Goal: Task Accomplishment & Management: Use online tool/utility

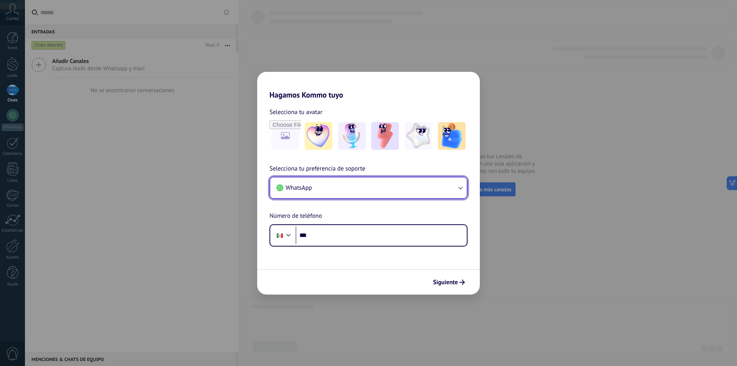
click at [384, 194] on button "WhatsApp" at bounding box center [368, 187] width 197 height 21
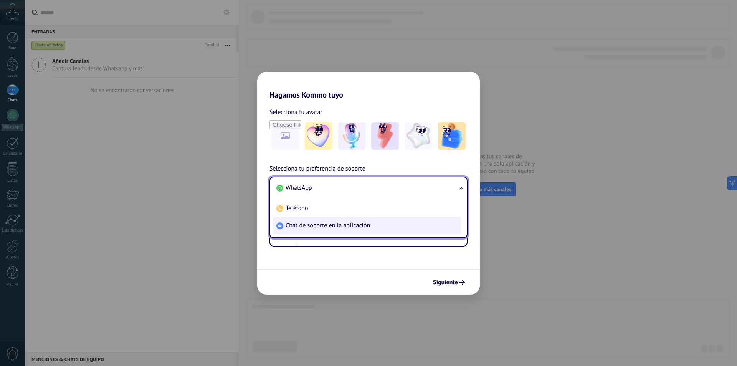
click at [356, 227] on span "Chat de soporte en la aplicación" at bounding box center [328, 226] width 84 height 8
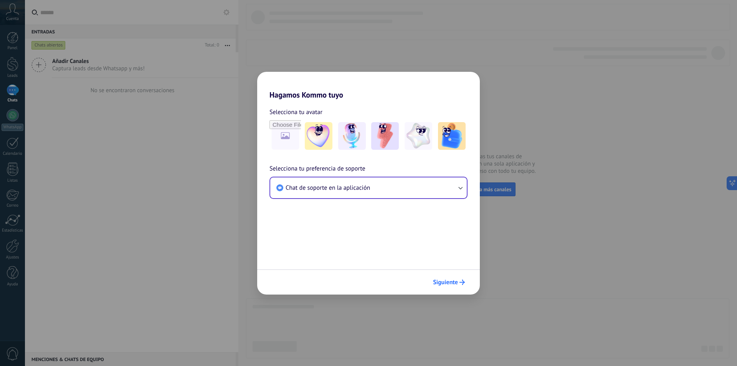
click at [448, 284] on span "Siguiente" at bounding box center [445, 282] width 25 height 5
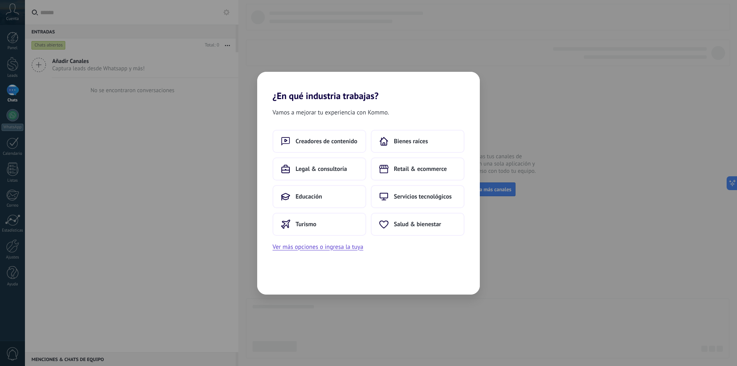
click at [285, 111] on span "Vamos a mejorar tu experiencia con Kommo." at bounding box center [331, 113] width 116 height 10
click at [336, 251] on button "Ver más opciones o ingresa la tuya" at bounding box center [318, 247] width 91 height 10
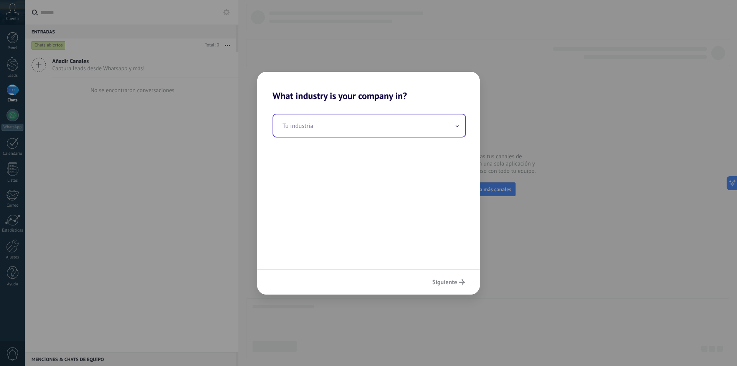
click at [344, 136] on input "text" at bounding box center [369, 125] width 192 height 22
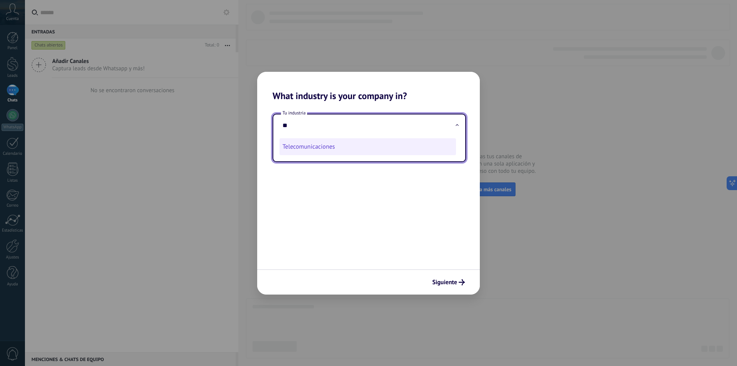
click at [332, 152] on li "Telecomunicaciones" at bounding box center [368, 146] width 177 height 17
type input "**********"
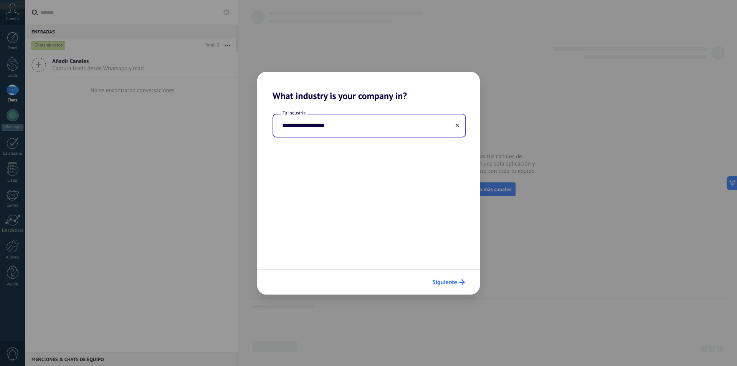
click at [457, 285] on span "Siguiente" at bounding box center [444, 282] width 25 height 5
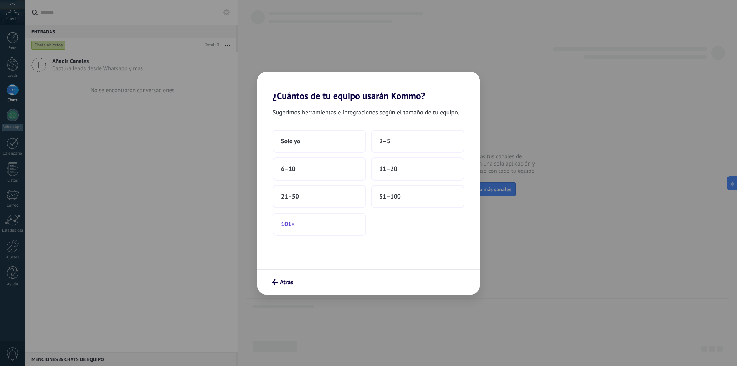
click at [344, 221] on button "101+" at bounding box center [320, 224] width 94 height 23
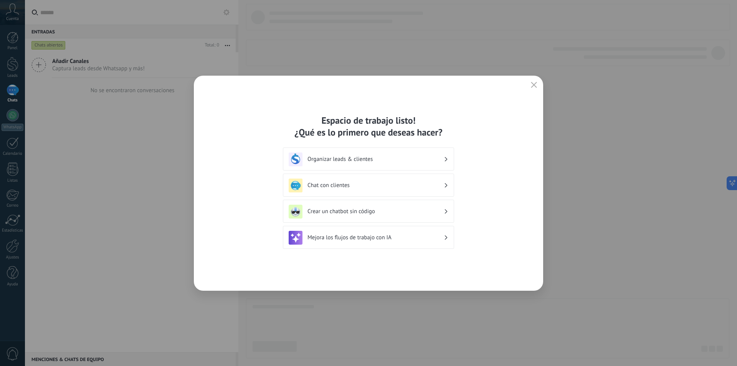
click at [532, 86] on icon "button" at bounding box center [534, 85] width 6 height 6
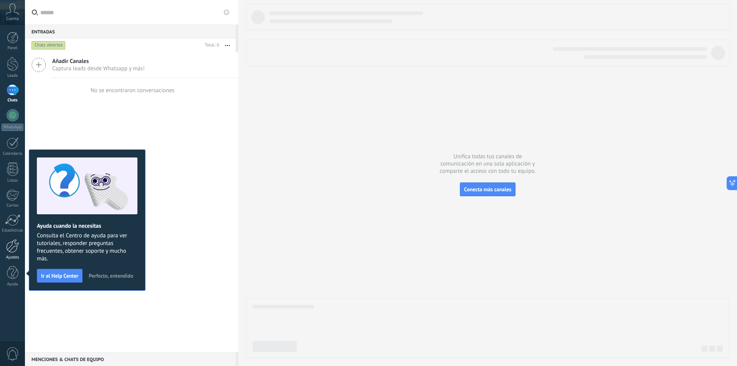
click at [8, 251] on div at bounding box center [12, 245] width 13 height 13
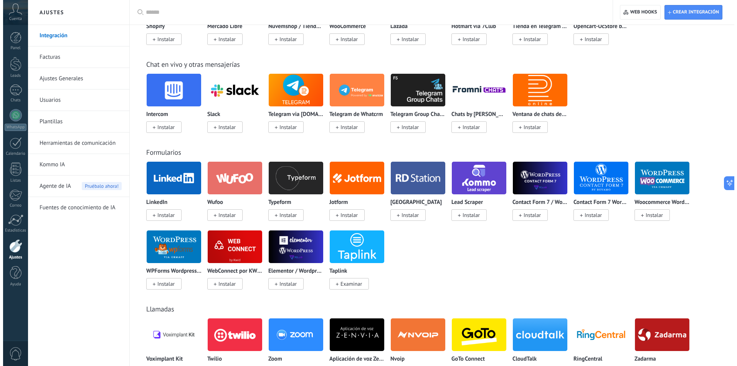
scroll to position [390, 0]
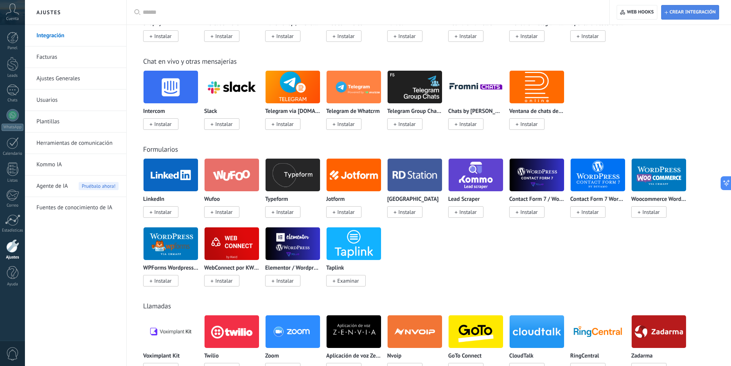
click at [702, 12] on span "Crear integración" at bounding box center [693, 12] width 46 height 6
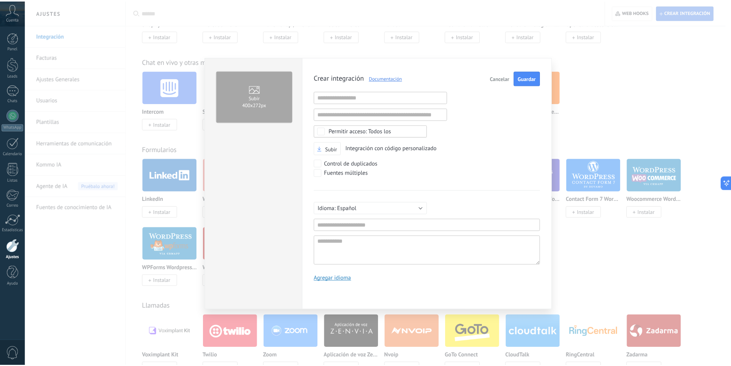
scroll to position [7, 0]
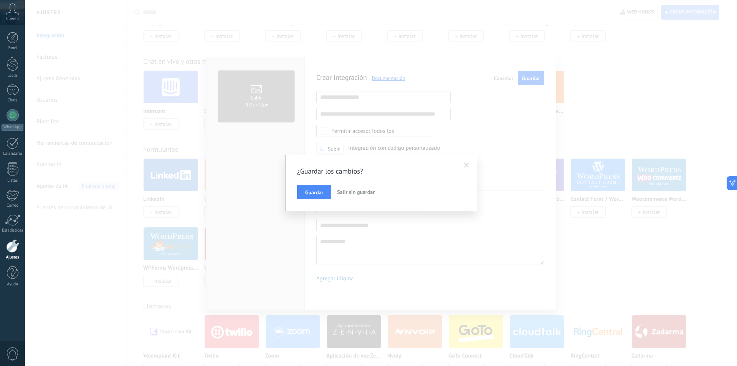
click at [369, 194] on span "Salir sin guardar" at bounding box center [356, 192] width 38 height 7
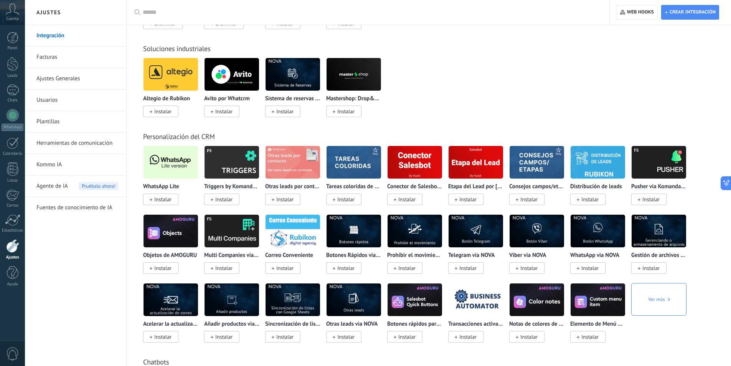
scroll to position [1308, 0]
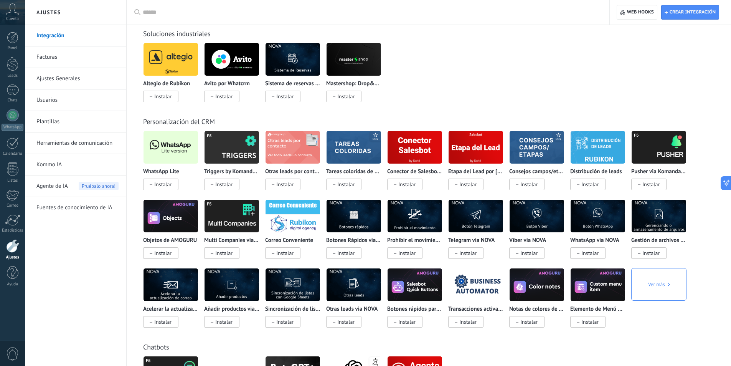
click at [165, 185] on span "Instalar" at bounding box center [162, 184] width 17 height 7
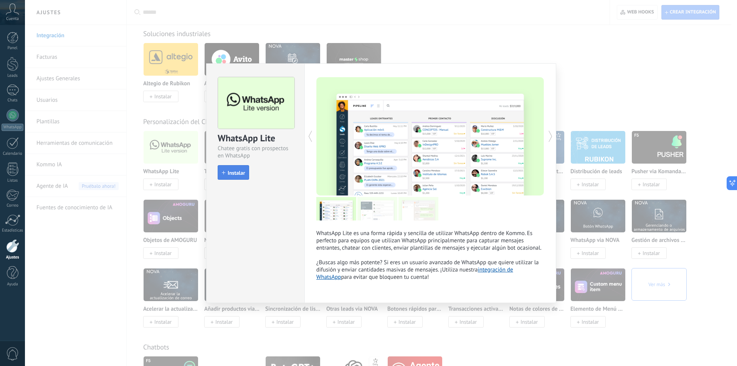
click at [226, 175] on span "Instalar" at bounding box center [233, 172] width 23 height 5
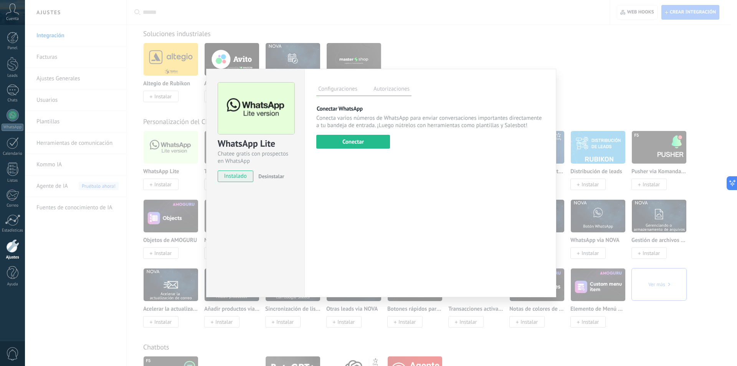
click at [639, 77] on div "WhatsApp Lite Chatee gratis con prospectos en WhatsApp instalado Desinstalar Co…" at bounding box center [381, 183] width 712 height 366
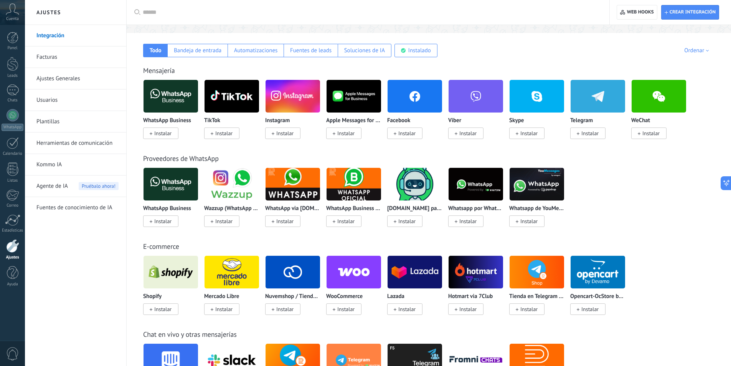
scroll to position [129, 0]
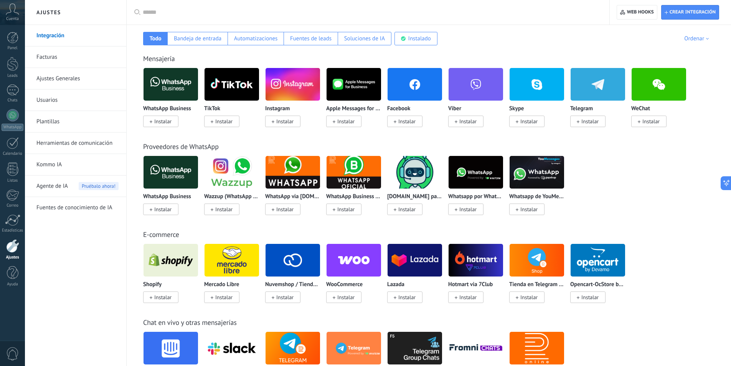
click at [9, 251] on div at bounding box center [12, 245] width 13 height 13
click at [430, 40] on div "Instalado" at bounding box center [420, 38] width 23 height 7
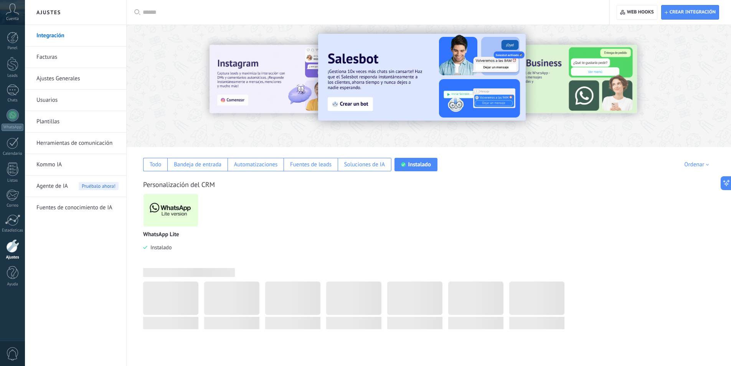
scroll to position [0, 0]
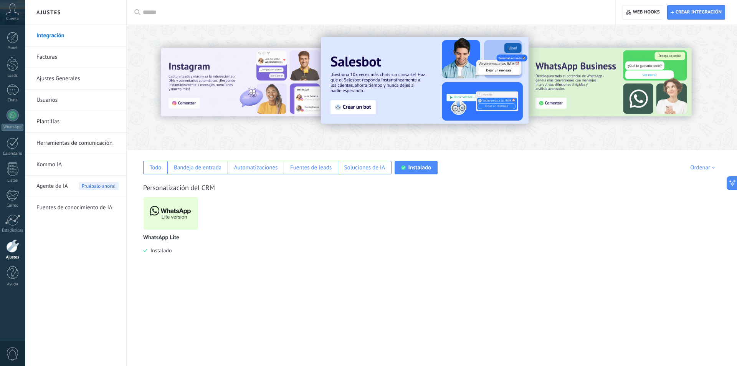
click at [168, 251] on span "Instalado" at bounding box center [159, 250] width 24 height 7
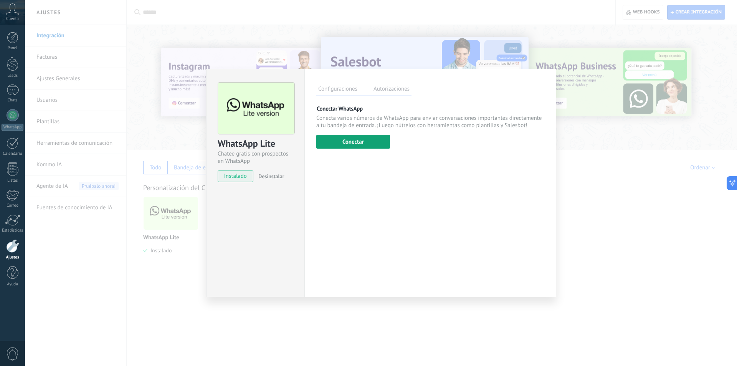
click at [358, 142] on button "Conectar" at bounding box center [353, 142] width 74 height 14
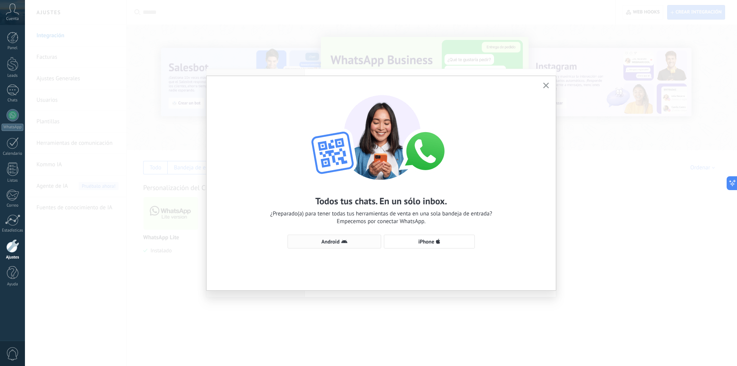
click at [335, 248] on button "Android" at bounding box center [335, 242] width 94 height 14
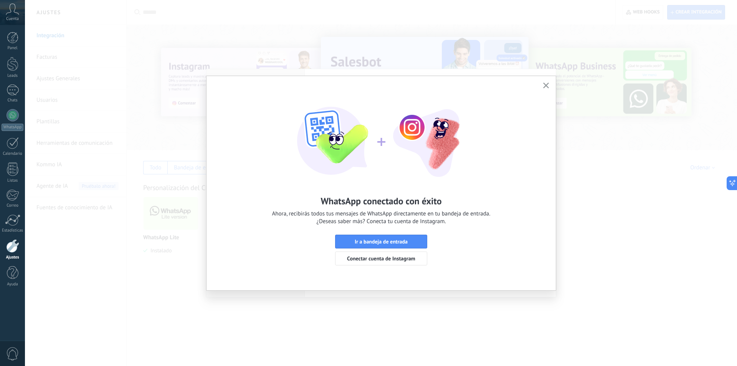
click at [548, 86] on icon "button" at bounding box center [546, 86] width 6 height 6
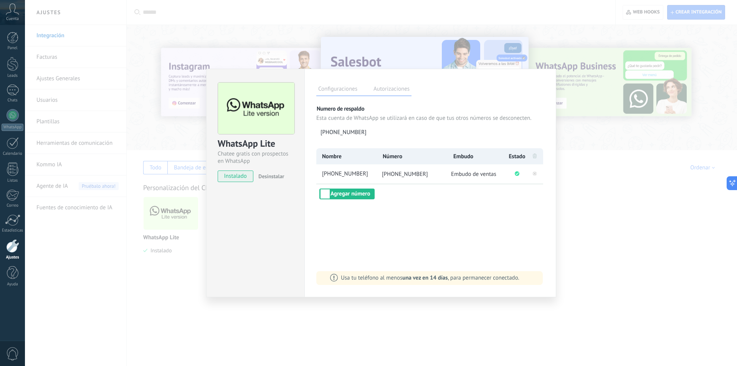
click at [593, 130] on div "WhatsApp Lite Chatee gratis con prospectos en WhatsApp instalado Desinstalar Co…" at bounding box center [381, 183] width 712 height 366
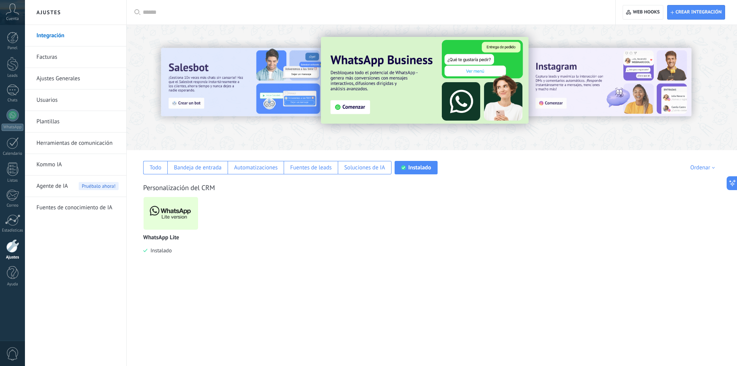
click at [49, 142] on link "Herramientas de comunicación" at bounding box center [77, 143] width 82 height 22
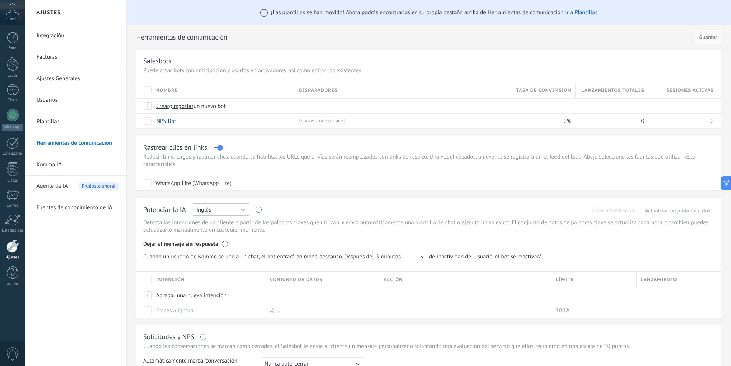
click at [225, 210] on button "Inglés" at bounding box center [221, 209] width 57 height 13
click at [218, 238] on span "Español" at bounding box center [217, 236] width 59 height 7
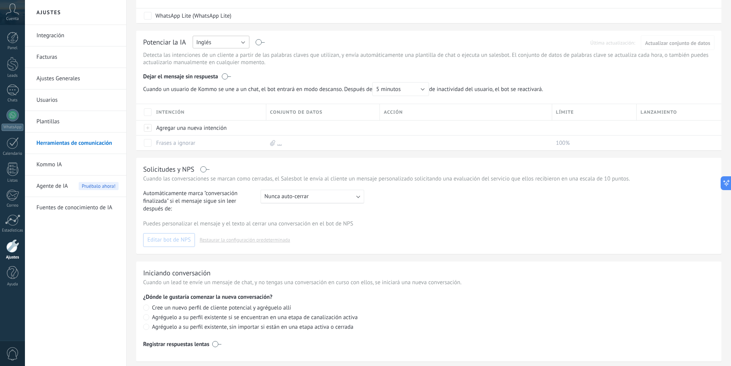
scroll to position [157, 0]
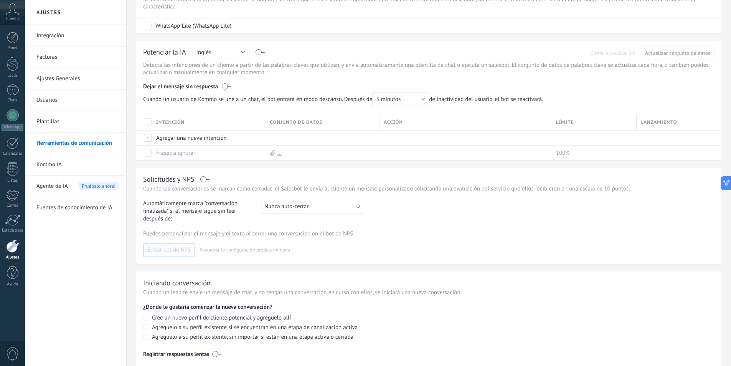
drag, startPoint x: 729, startPoint y: 126, endPoint x: 719, endPoint y: 101, distance: 26.3
click at [719, 101] on div "¡Las plantillas se han movido! Ahora podrás encontrarlas en su propia pestaña a…" at bounding box center [429, 120] width 605 height 554
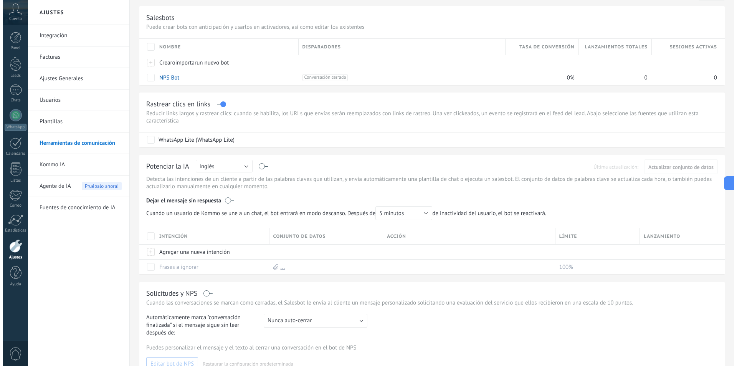
scroll to position [40, 0]
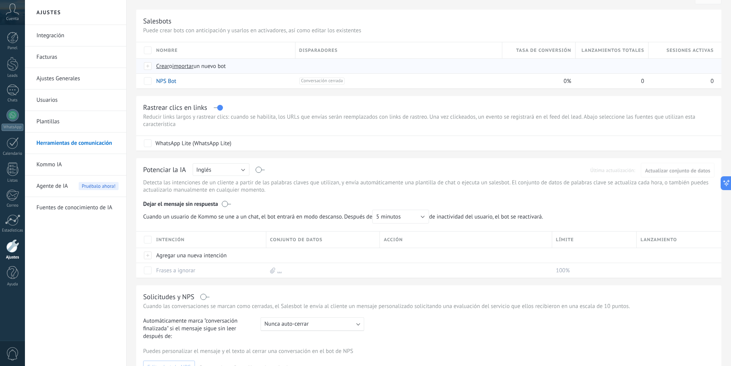
click at [162, 65] on span "Crear" at bounding box center [162, 66] width 13 height 7
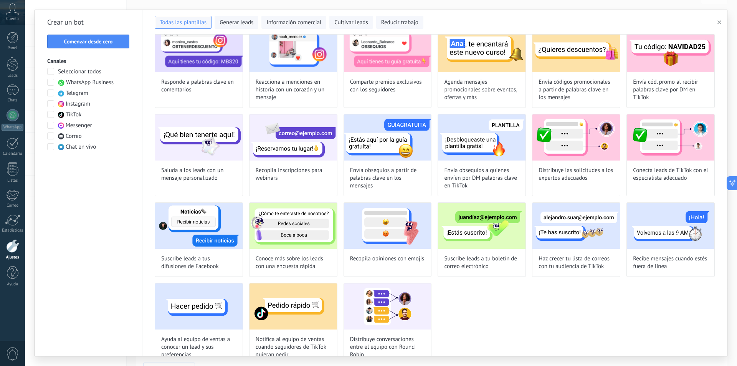
scroll to position [149, 0]
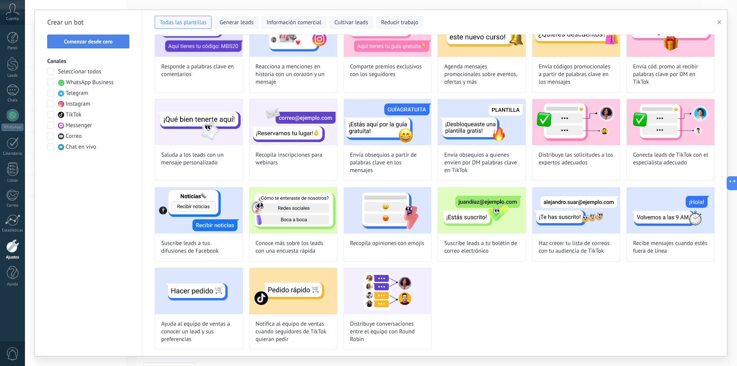
click at [78, 42] on span "Comenzar desde cero" at bounding box center [88, 41] width 49 height 5
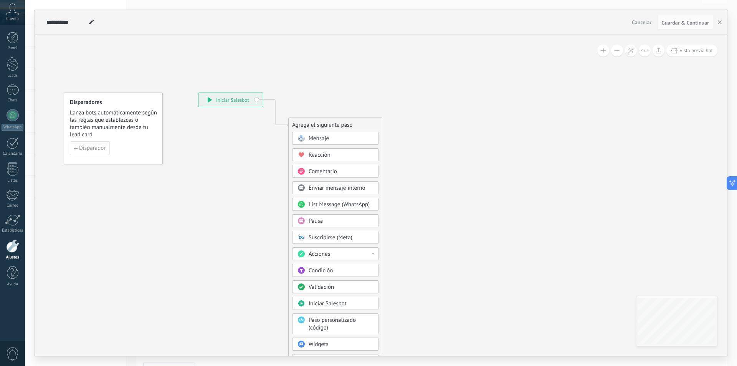
click at [336, 137] on div "Mensaje" at bounding box center [341, 139] width 65 height 8
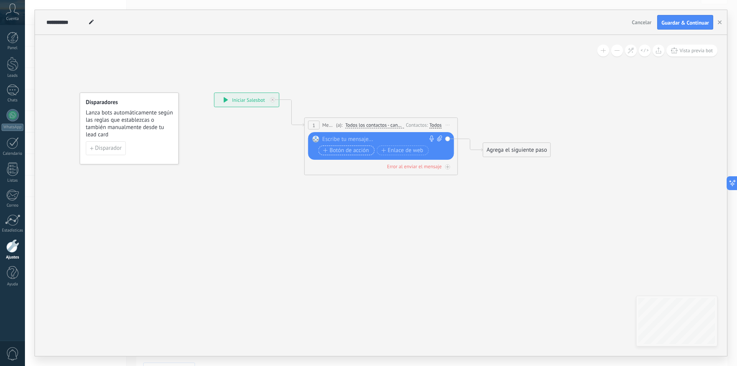
click at [354, 149] on span "Botón de acción" at bounding box center [346, 150] width 46 height 6
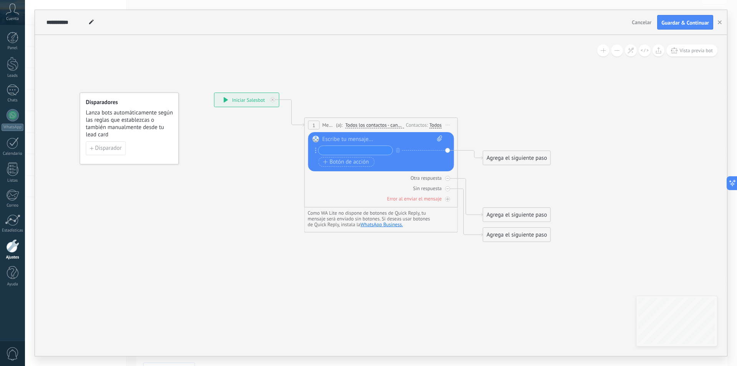
click at [447, 125] on icon at bounding box center [448, 125] width 4 height 1
click at [418, 124] on div "Contactos:" at bounding box center [417, 124] width 23 height 7
click at [117, 149] on span "Disparador" at bounding box center [108, 148] width 26 height 5
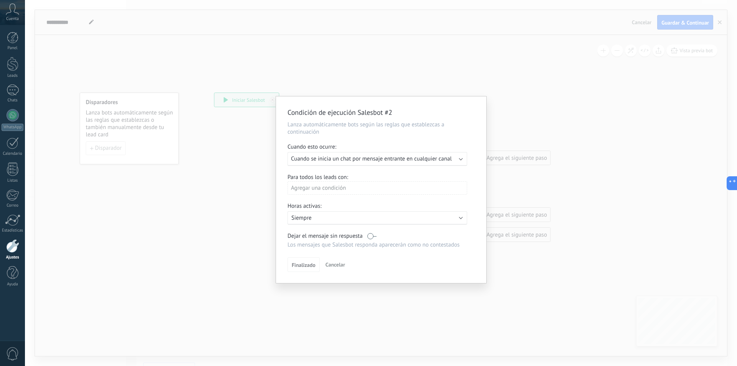
click at [381, 159] on span "Cuando se inicia un chat por mensaje entrante en cualquier canal" at bounding box center [371, 158] width 161 height 7
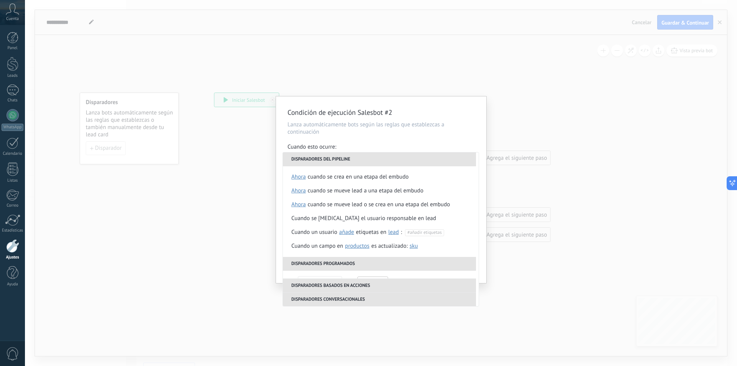
click at [335, 24] on div "Condición de ejecución Salesbot #2 Lanza automáticamente bots según las reglas …" at bounding box center [381, 183] width 712 height 366
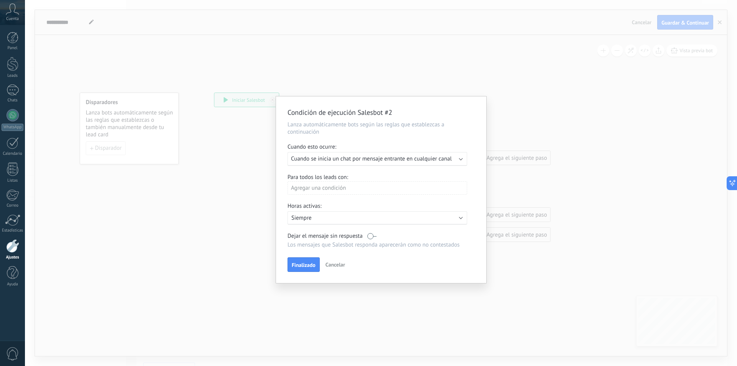
click at [324, 81] on div "Condición de ejecución Salesbot #2 Lanza automáticamente bots según las reglas …" at bounding box center [381, 183] width 712 height 366
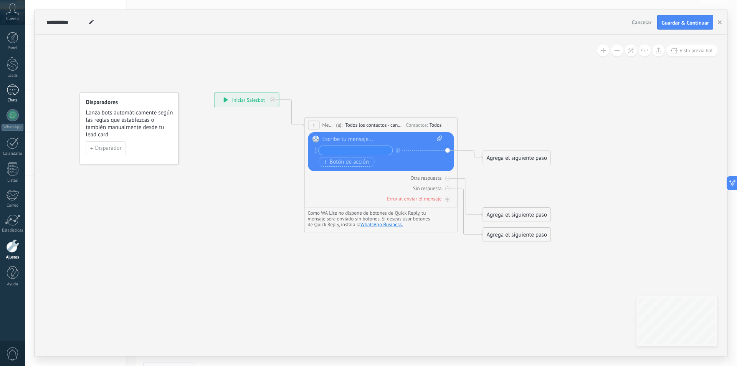
click at [12, 100] on div "Chats" at bounding box center [13, 100] width 22 height 5
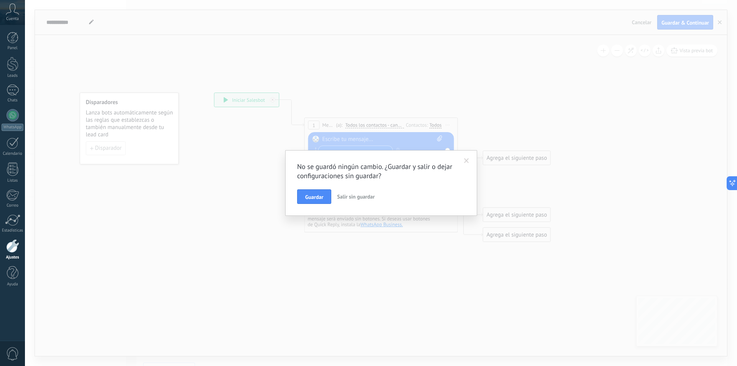
click at [6, 250] on div at bounding box center [12, 245] width 13 height 13
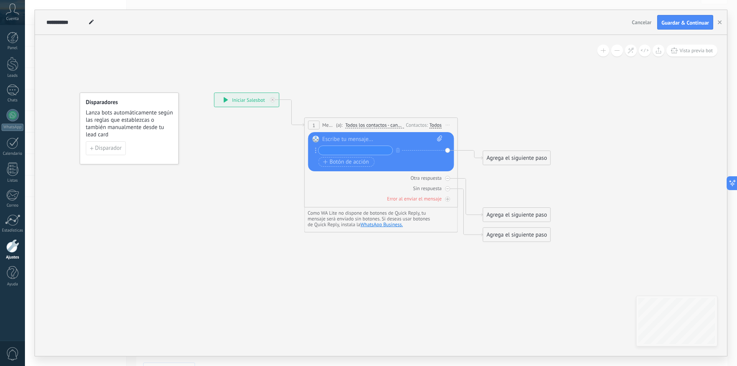
click at [14, 248] on div at bounding box center [12, 245] width 13 height 13
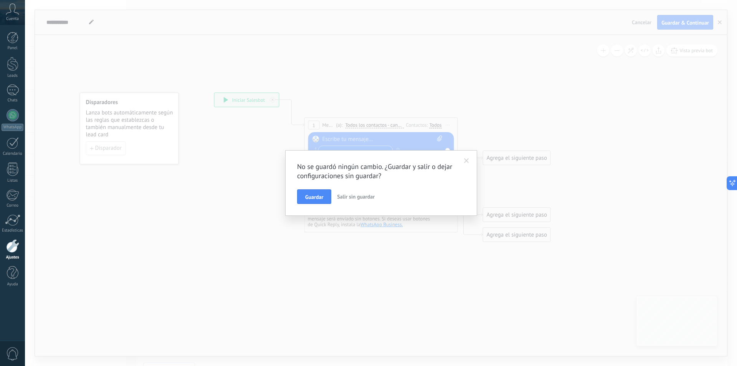
click at [365, 200] on button "Salir sin guardar" at bounding box center [356, 196] width 44 height 15
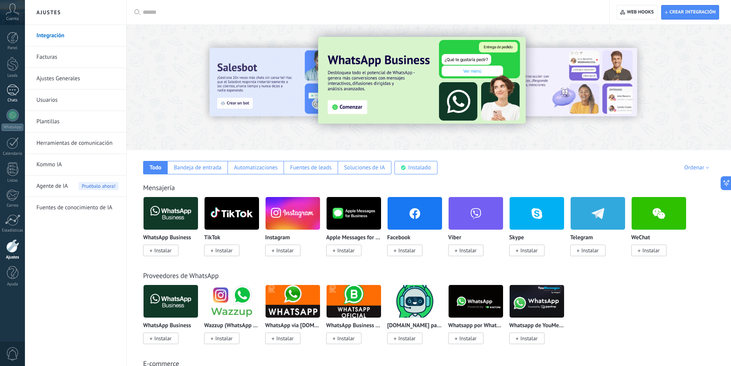
click at [12, 90] on div at bounding box center [13, 89] width 12 height 11
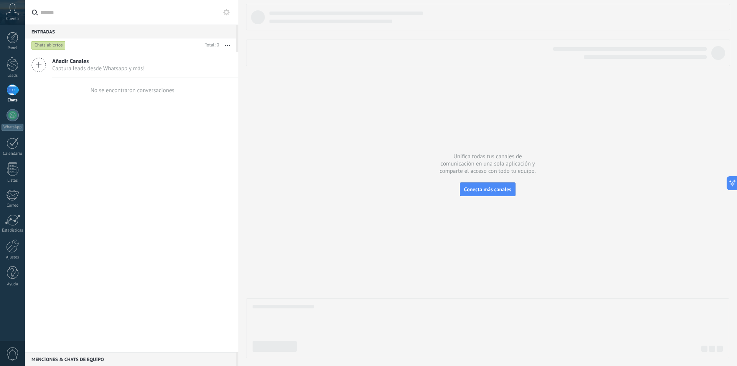
click at [227, 46] on icon "button" at bounding box center [227, 45] width 5 height 1
click at [203, 79] on span "Acciones múltiples" at bounding box center [205, 75] width 46 height 15
click at [231, 48] on button "button" at bounding box center [227, 45] width 17 height 14
click at [226, 12] on icon at bounding box center [226, 12] width 6 height 6
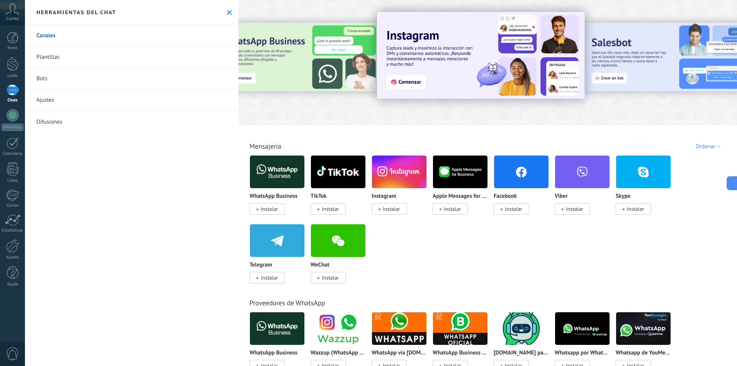
click at [55, 121] on link "Difusiones" at bounding box center [131, 122] width 213 height 22
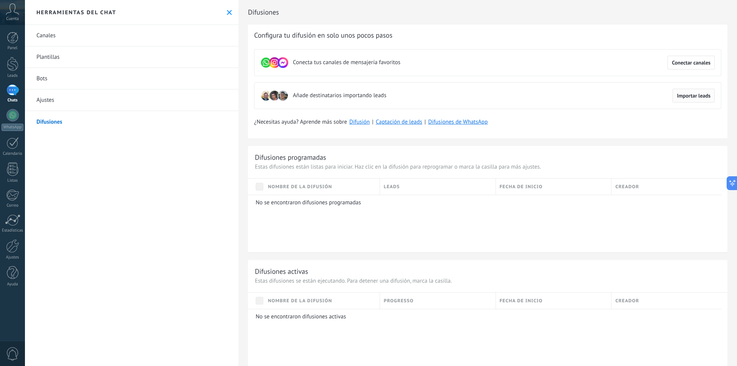
click at [683, 94] on span "Importar leads" at bounding box center [694, 95] width 34 height 5
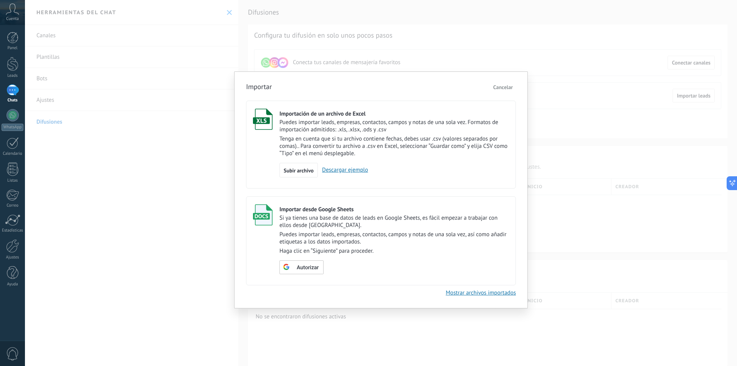
click at [504, 89] on span "Cancelar" at bounding box center [503, 87] width 20 height 7
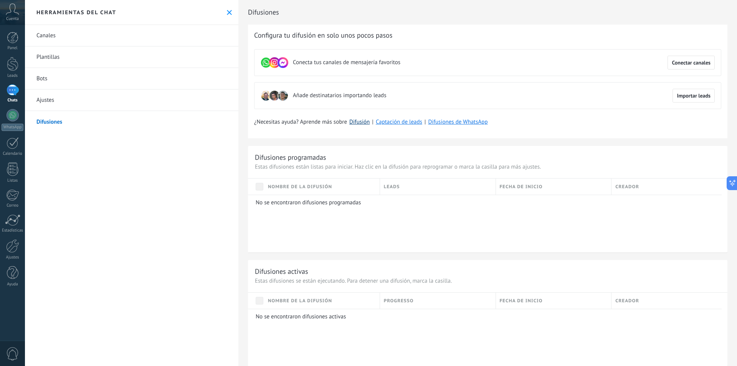
click at [364, 121] on link "Difusión" at bounding box center [359, 121] width 20 height 7
click at [696, 96] on span "Importar leads" at bounding box center [694, 95] width 34 height 5
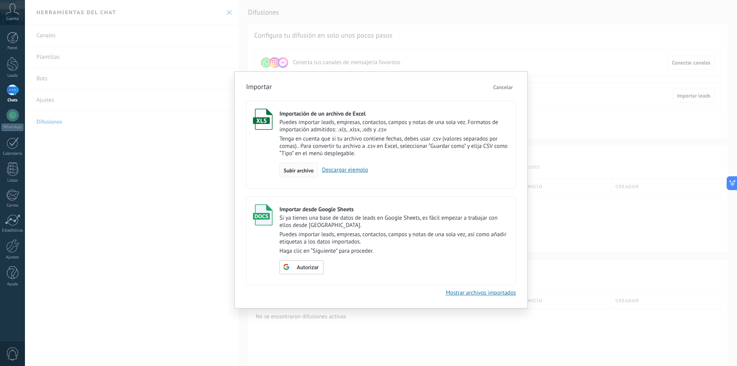
click at [305, 169] on span "Subir archivo" at bounding box center [299, 170] width 30 height 5
click at [0, 0] on input "Importación de un archivo de Excel Puedes importar leads, empresas, contactos, …" at bounding box center [0, 0] width 0 height 0
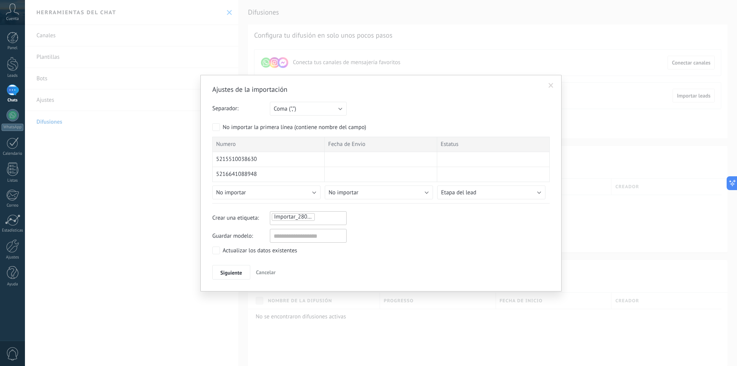
click at [304, 219] on span "Importar_28082025_1741" at bounding box center [306, 216] width 64 height 7
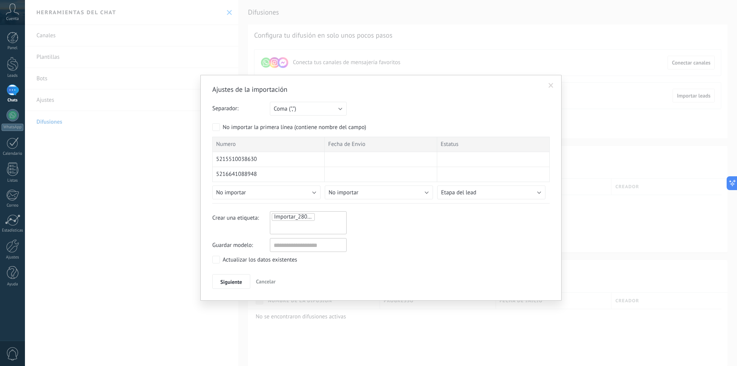
click at [304, 219] on span "Importar_28082025_1741" at bounding box center [306, 216] width 64 height 7
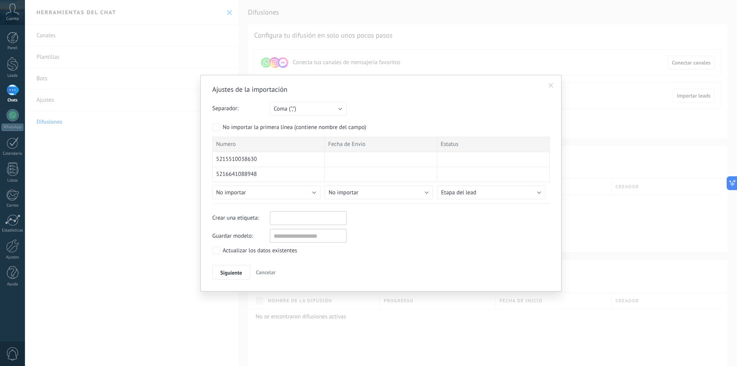
click at [304, 219] on input "text" at bounding box center [291, 218] width 38 height 12
click at [318, 192] on button "No importar" at bounding box center [266, 192] width 108 height 14
click at [549, 84] on span at bounding box center [551, 85] width 5 height 5
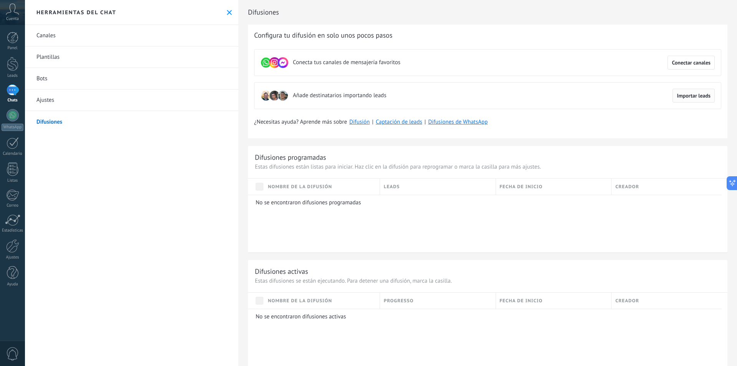
click at [690, 94] on span "Importar leads" at bounding box center [694, 95] width 34 height 5
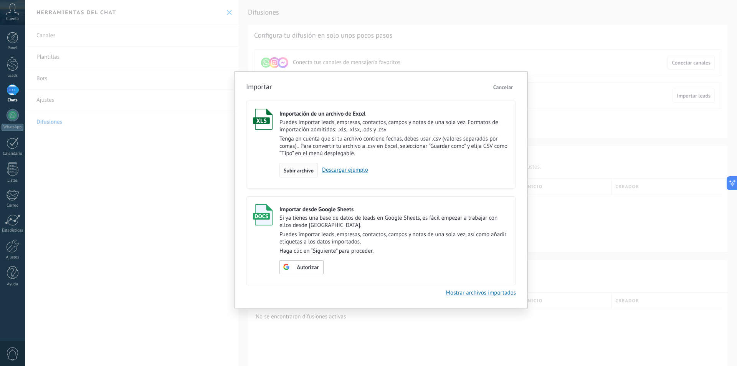
click at [291, 169] on span "Subir archivo" at bounding box center [299, 170] width 30 height 5
click at [0, 0] on input "Importación de un archivo de Excel Puedes importar leads, empresas, contactos, …" at bounding box center [0, 0] width 0 height 0
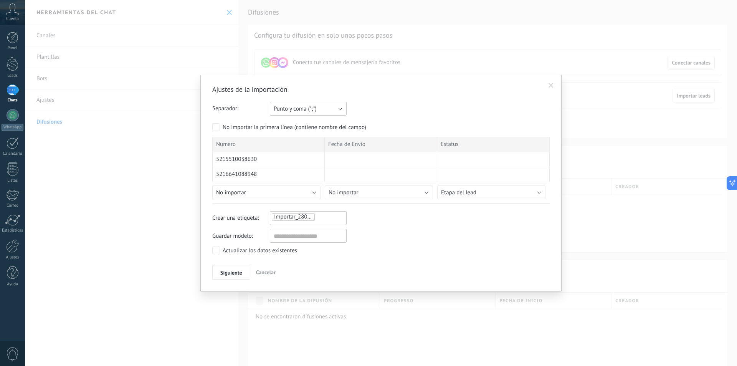
click at [340, 106] on button "Punto y coma (";")" at bounding box center [308, 109] width 77 height 14
click at [293, 126] on span "Coma (",")" at bounding box center [304, 121] width 79 height 7
click at [337, 111] on button "Coma (",")" at bounding box center [308, 109] width 77 height 14
click at [313, 110] on span "Punto y coma (";")" at bounding box center [304, 108] width 79 height 7
click at [375, 156] on div at bounding box center [381, 159] width 112 height 15
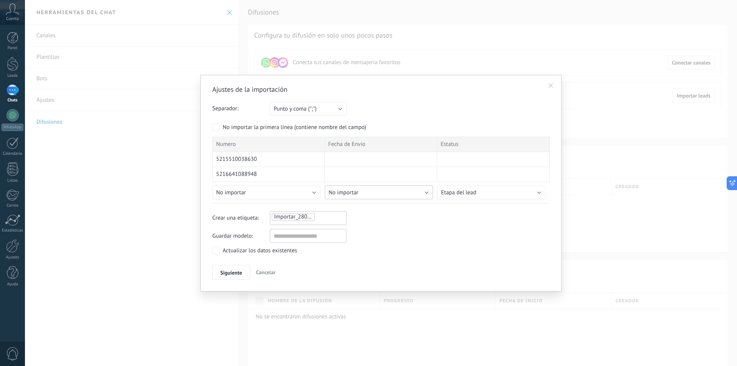
click at [420, 192] on button "No importar" at bounding box center [379, 192] width 108 height 14
click at [549, 84] on span at bounding box center [551, 85] width 5 height 5
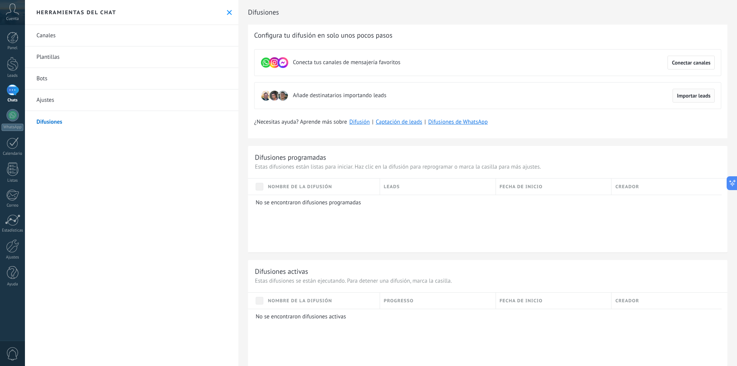
click at [693, 95] on span "Importar leads" at bounding box center [694, 95] width 34 height 5
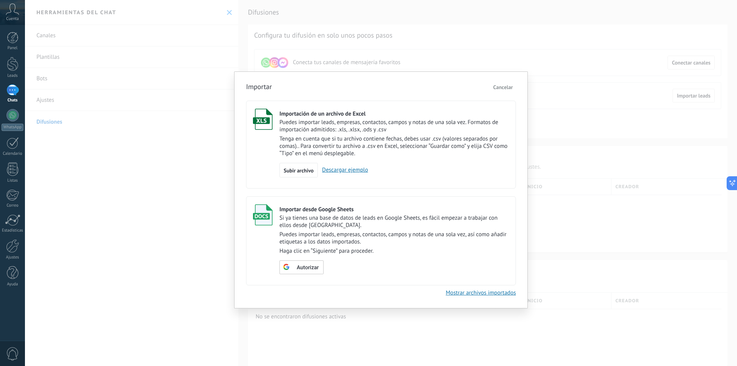
click at [509, 87] on span "Cancelar" at bounding box center [503, 87] width 20 height 7
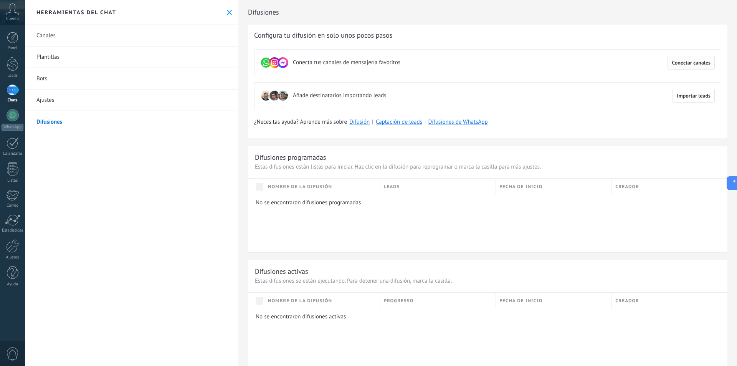
click at [680, 65] on span "Conectar canales" at bounding box center [691, 62] width 39 height 5
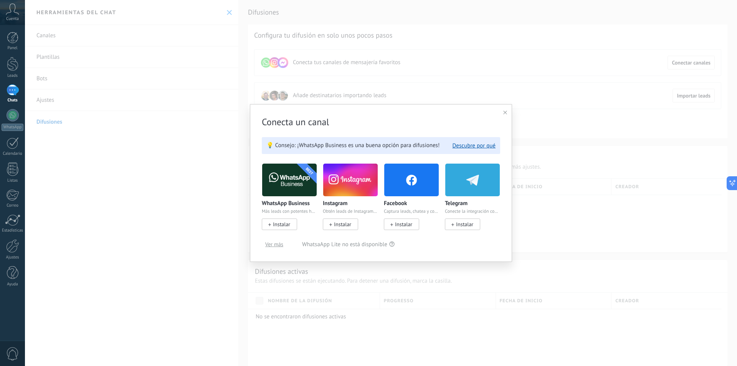
click at [276, 245] on span "Ver más" at bounding box center [274, 244] width 18 height 5
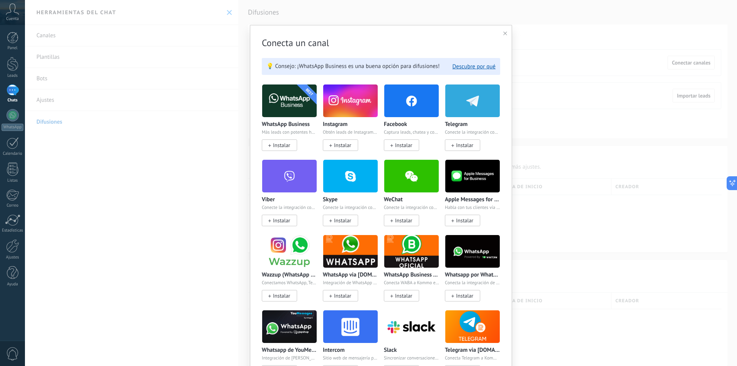
click at [504, 32] on icon at bounding box center [505, 33] width 4 height 4
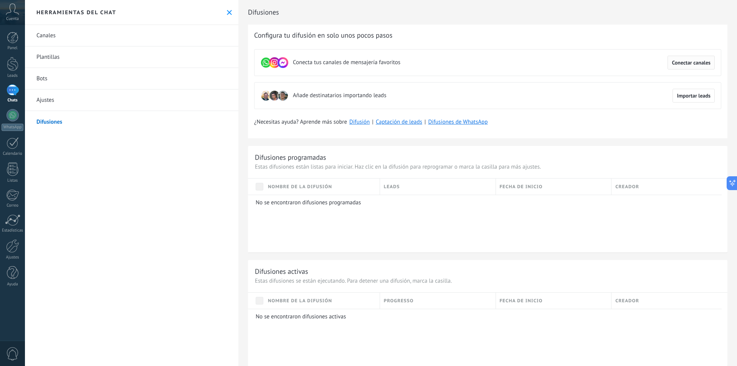
click at [675, 60] on span "Conectar canales" at bounding box center [691, 62] width 39 height 5
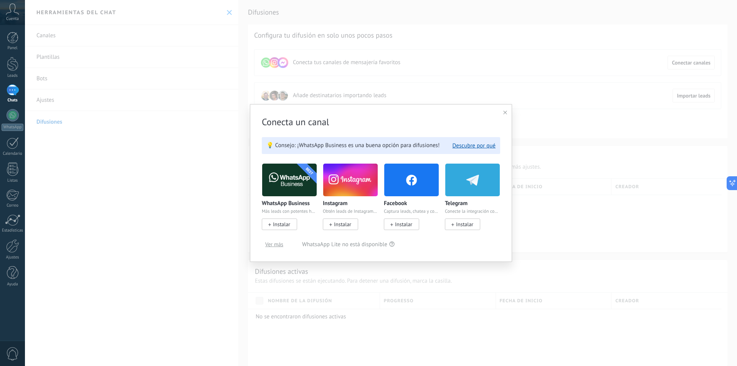
click at [505, 112] on use at bounding box center [505, 113] width 4 height 4
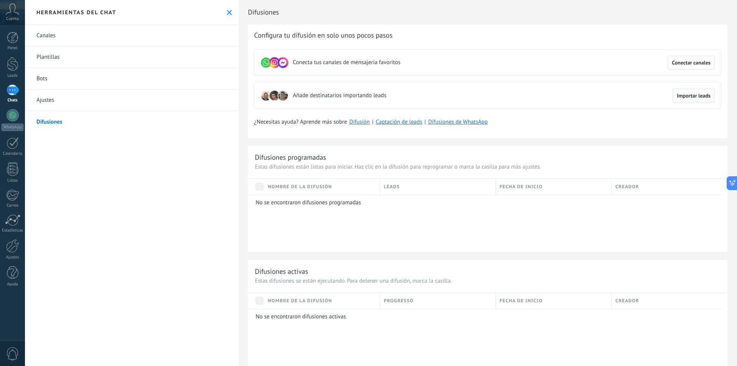
click at [691, 96] on span "Importar leads" at bounding box center [694, 95] width 34 height 5
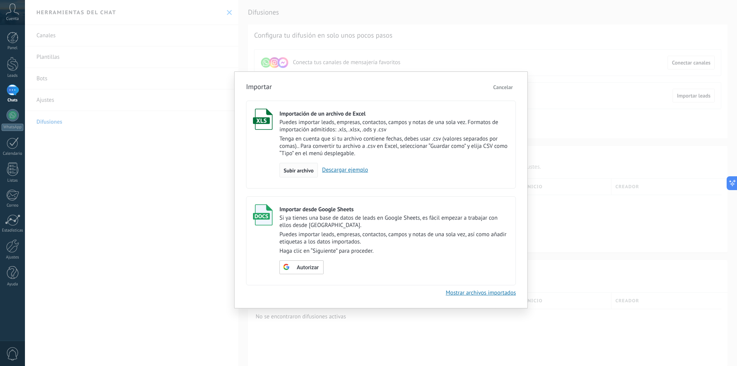
click at [295, 168] on span "Subir archivo" at bounding box center [299, 170] width 30 height 5
click at [0, 0] on input "Importación de un archivo de Excel Puedes importar leads, empresas, contactos, …" at bounding box center [0, 0] width 0 height 0
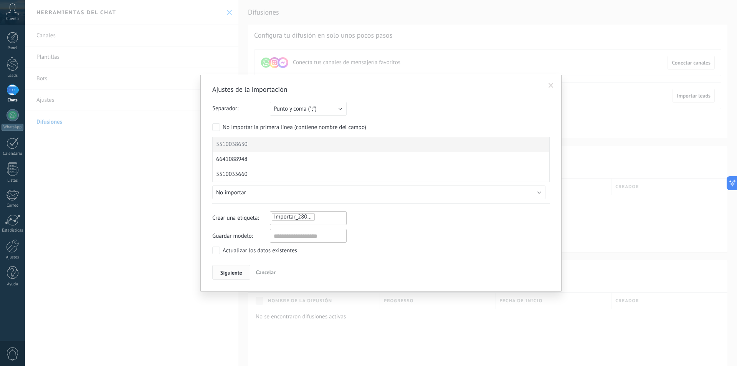
click at [227, 276] on button "Siguiente" at bounding box center [231, 272] width 38 height 15
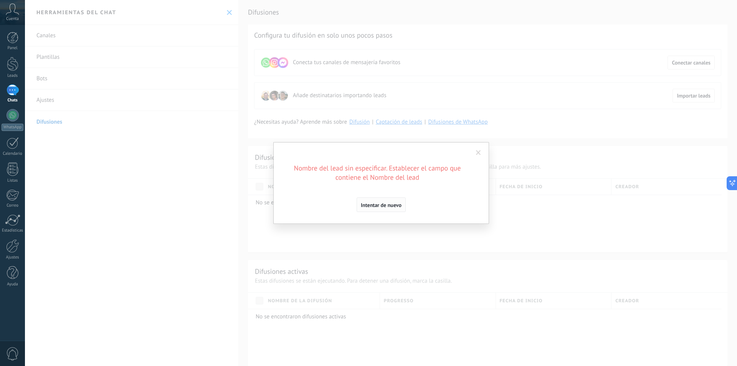
click at [375, 203] on span "Intentar de nuevo" at bounding box center [381, 204] width 41 height 5
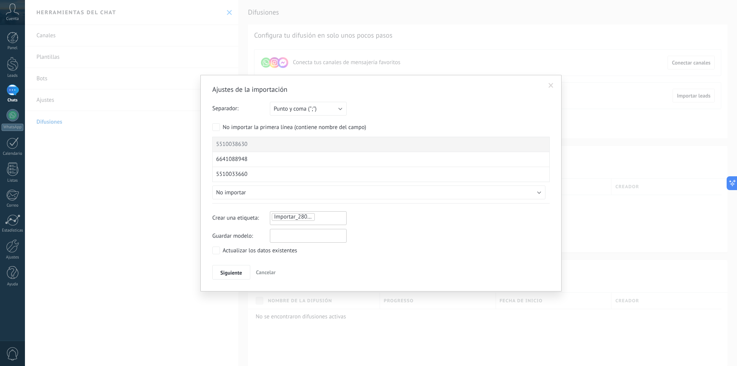
click at [296, 239] on input "text" at bounding box center [308, 236] width 77 height 14
type input "******"
click at [226, 278] on button "Siguiente" at bounding box center [231, 272] width 38 height 15
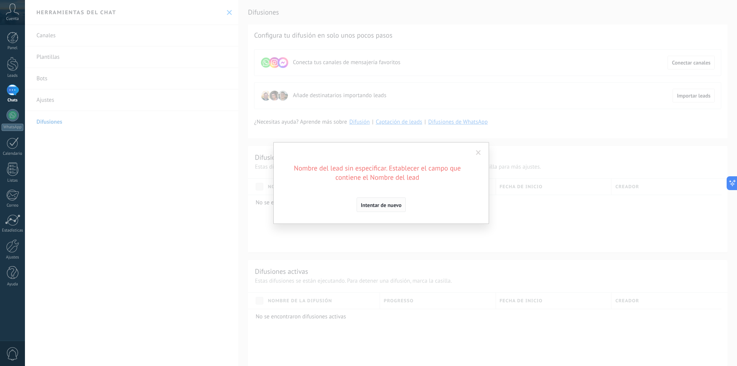
click at [395, 207] on span "Intentar de nuevo" at bounding box center [381, 204] width 41 height 5
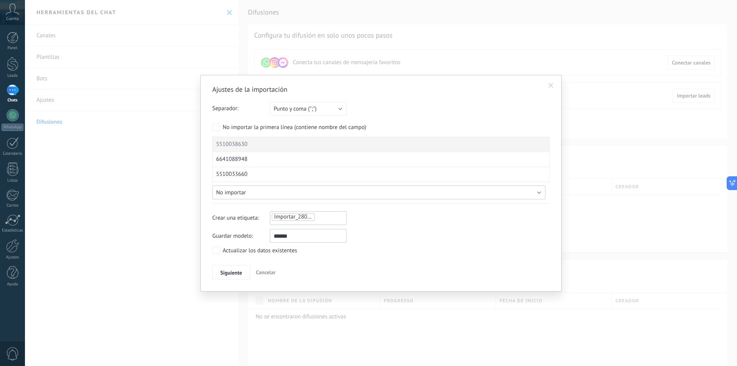
click at [361, 193] on button "No importar" at bounding box center [378, 192] width 333 height 14
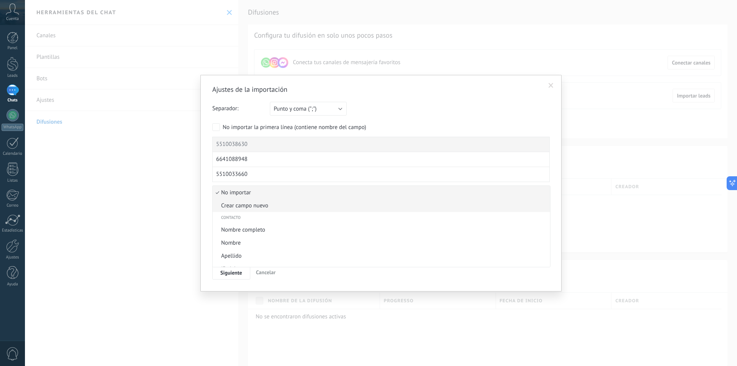
click at [266, 207] on span "Crear campo nuevo" at bounding box center [380, 205] width 335 height 7
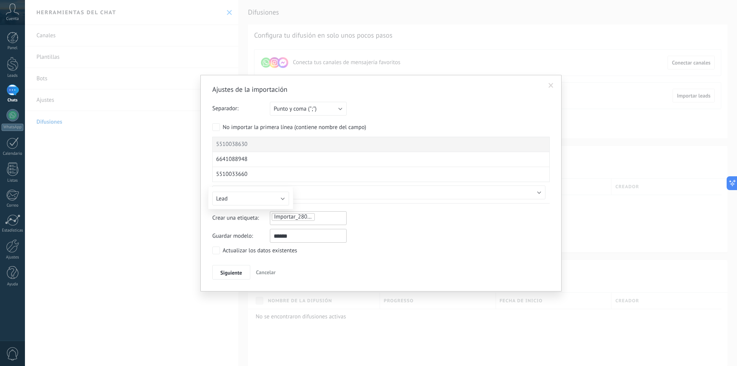
type input "**********"
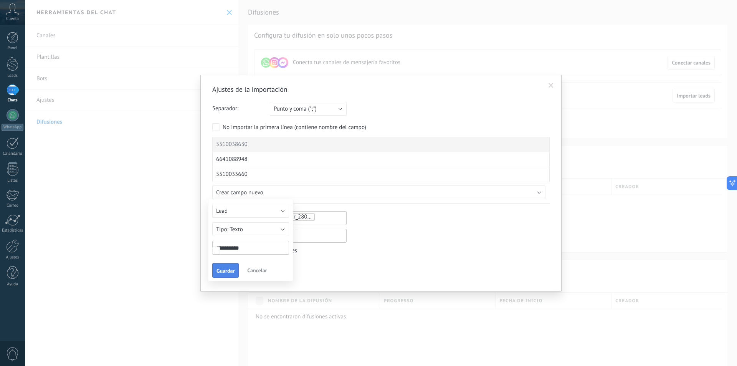
click at [225, 268] on span "Guardar" at bounding box center [226, 270] width 18 height 5
click at [231, 273] on span "Siguiente" at bounding box center [231, 272] width 22 height 5
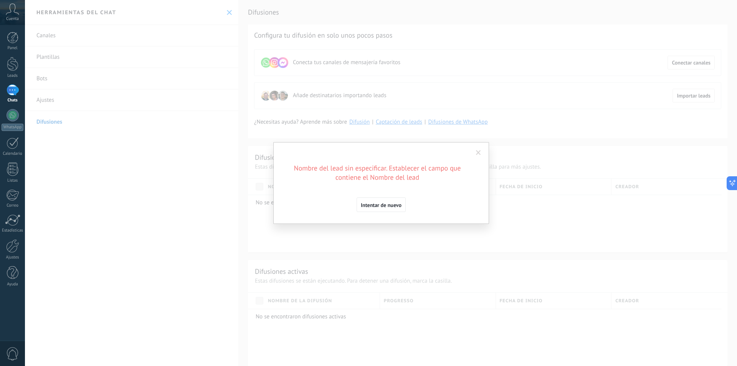
click at [387, 213] on div "Ajustes de la importación Separador: Punto y coma (";") Coma (",") Tabulación (…" at bounding box center [381, 183] width 216 height 82
click at [387, 204] on span "Intentar de nuevo" at bounding box center [381, 204] width 41 height 5
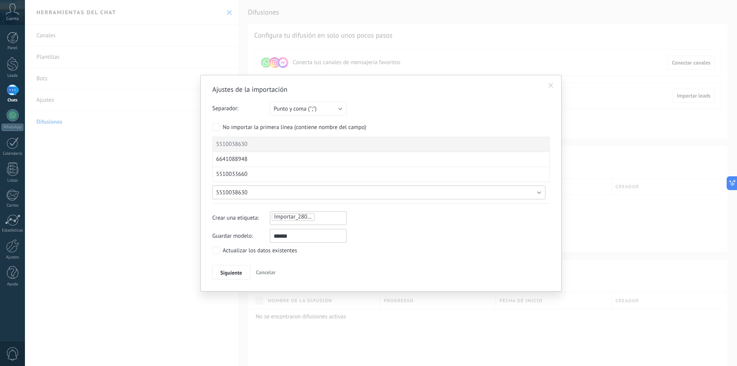
click at [542, 190] on button "5510038630" at bounding box center [378, 192] width 333 height 14
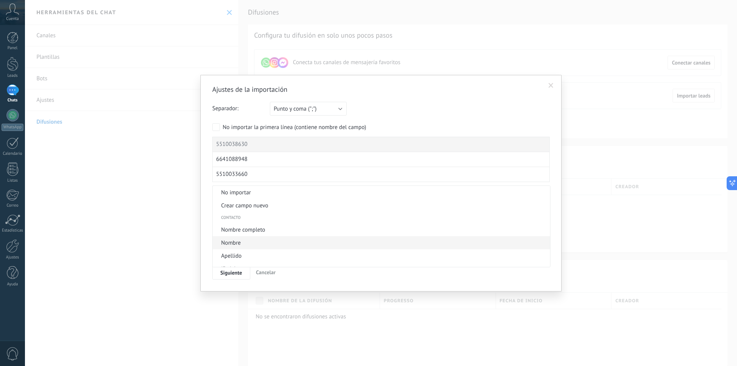
click at [253, 240] on span "Nombre" at bounding box center [380, 242] width 335 height 7
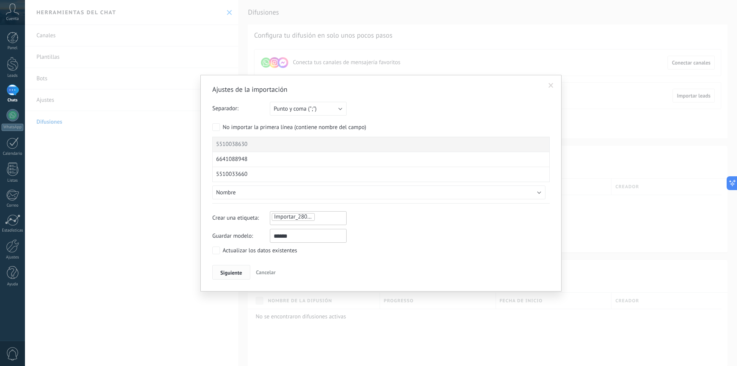
click at [230, 273] on span "Siguiente" at bounding box center [231, 272] width 22 height 5
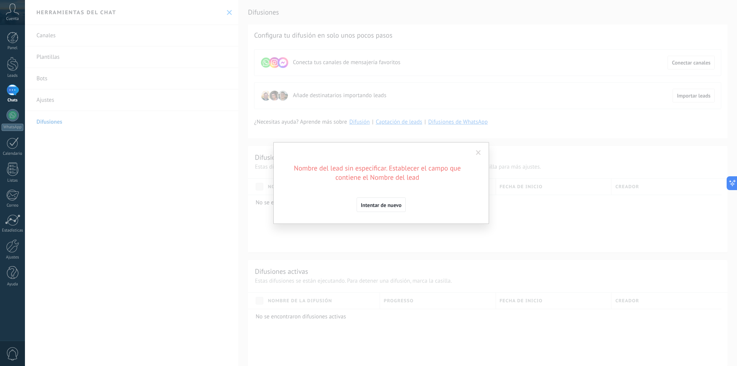
click at [480, 150] on span at bounding box center [478, 152] width 13 height 13
